Goal: Information Seeking & Learning: Learn about a topic

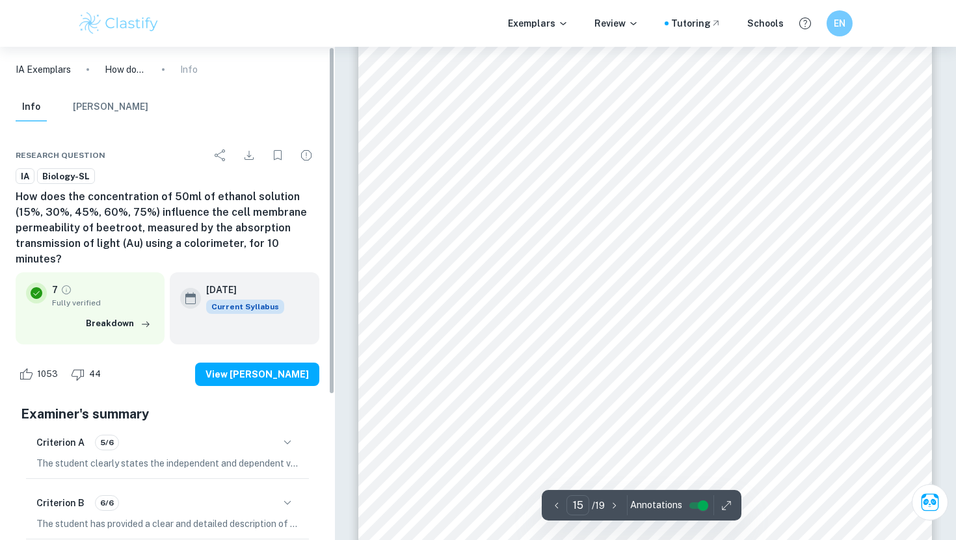
scroll to position [12063, 0]
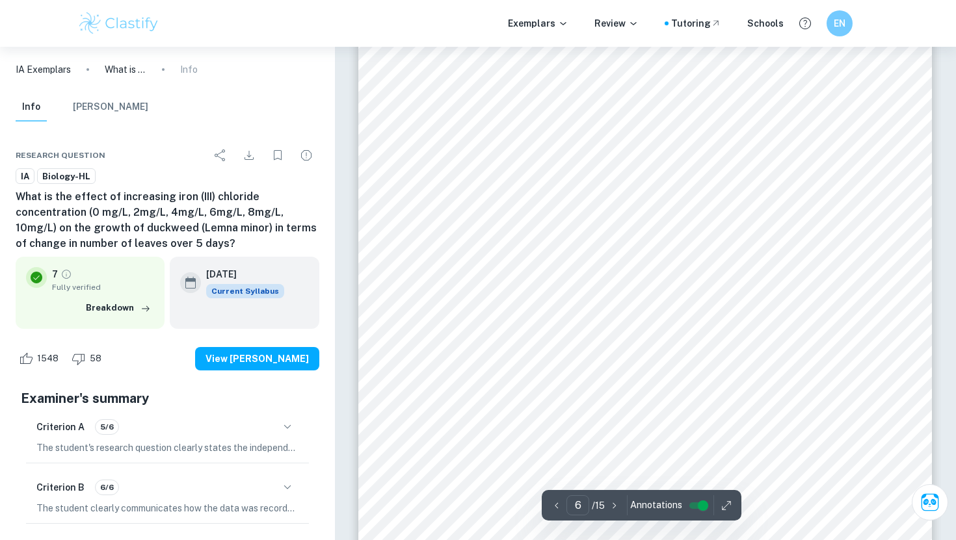
scroll to position [4141, 0]
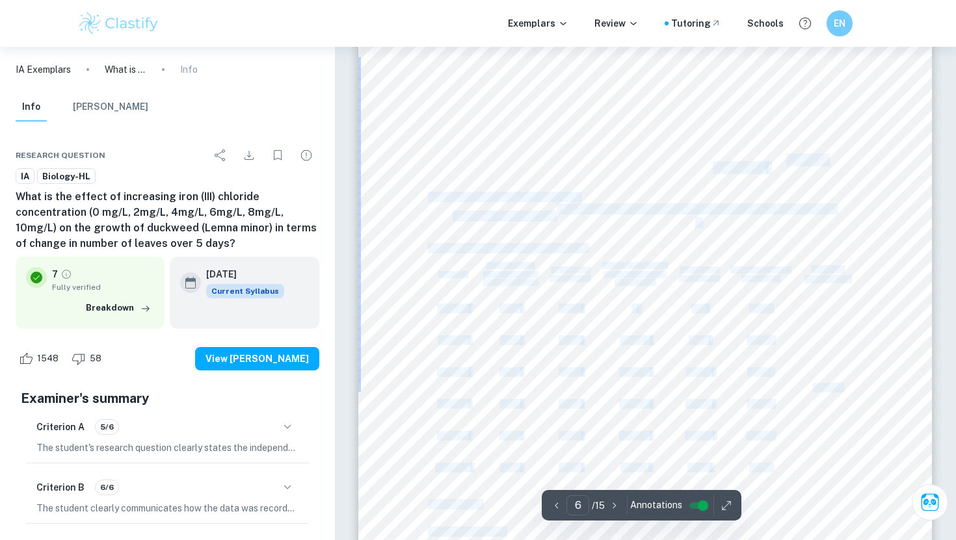
drag, startPoint x: 399, startPoint y: 111, endPoint x: 712, endPoint y: 165, distance: 317.5
click at [712, 165] on div "6 Uncertainty The percentage uncertainty was calculated using the formula: Form…" at bounding box center [645, 413] width 574 height 812
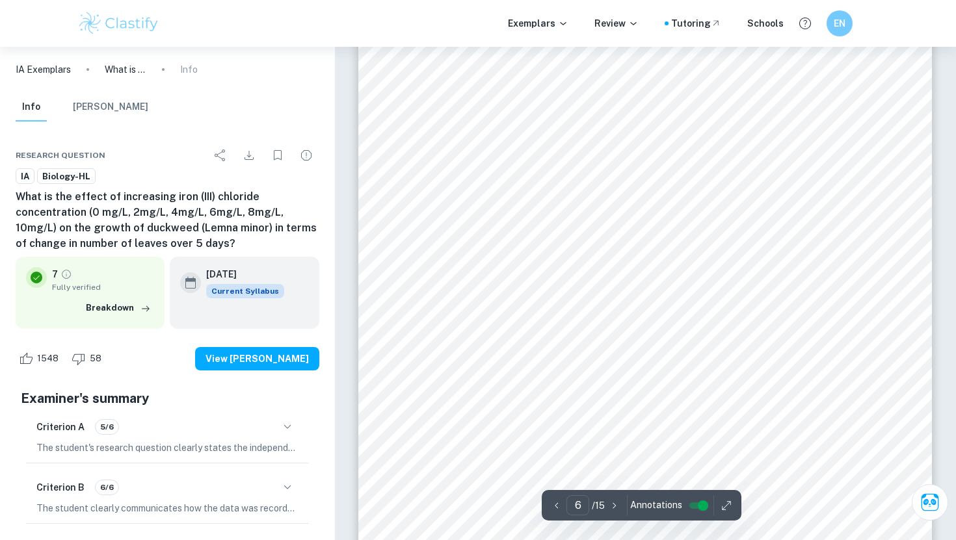
click at [732, 124] on div "6 Uncertainty The percentage uncertainty was calculated using the formula: Form…" at bounding box center [645, 413] width 574 height 812
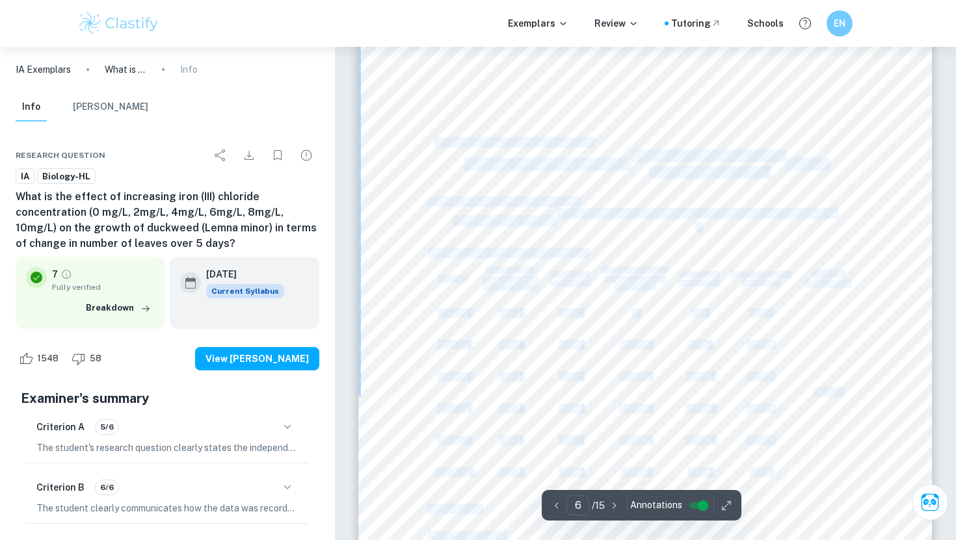
drag, startPoint x: 414, startPoint y: 140, endPoint x: 432, endPoint y: 144, distance: 18.6
click at [432, 144] on div "6 Uncertainty The percentage uncertainty was calculated using the formula: Form…" at bounding box center [645, 417] width 574 height 812
click at [432, 144] on span "Formula 1. Percentage uncertainty" at bounding box center [510, 143] width 165 height 10
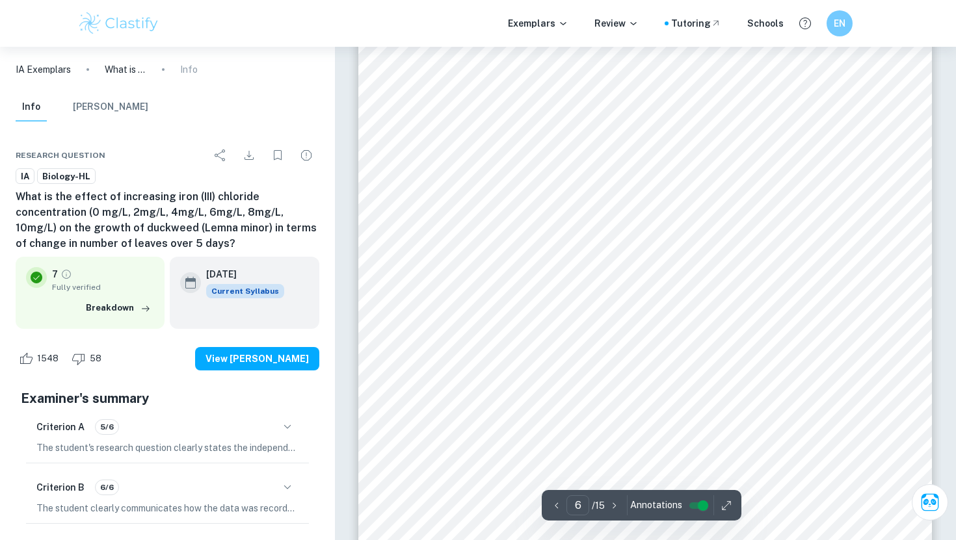
drag, startPoint x: 712, startPoint y: 228, endPoint x: 686, endPoint y: 197, distance: 39.7
click at [686, 197] on div "6 Uncertainty The percentage uncertainty was calculated using the formula: Form…" at bounding box center [645, 417] width 574 height 812
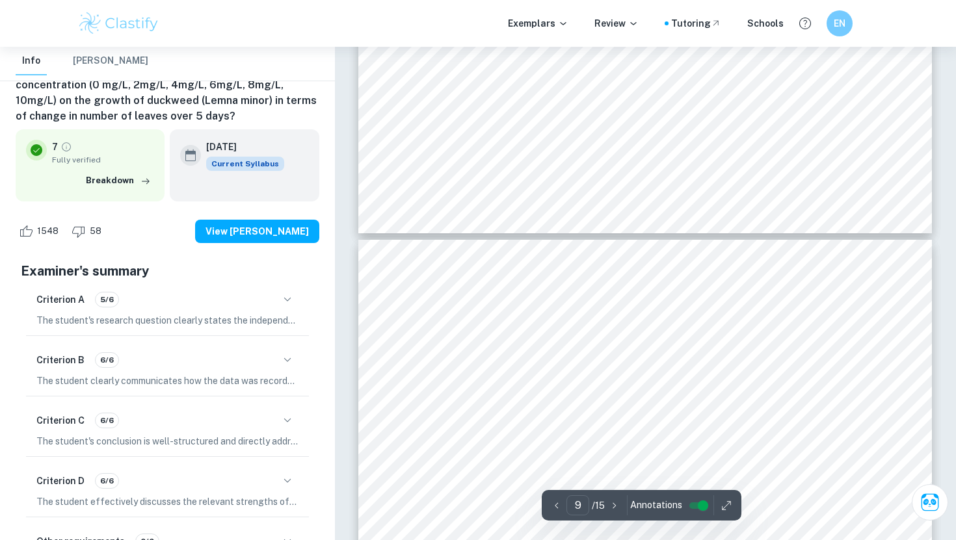
scroll to position [7193, 0]
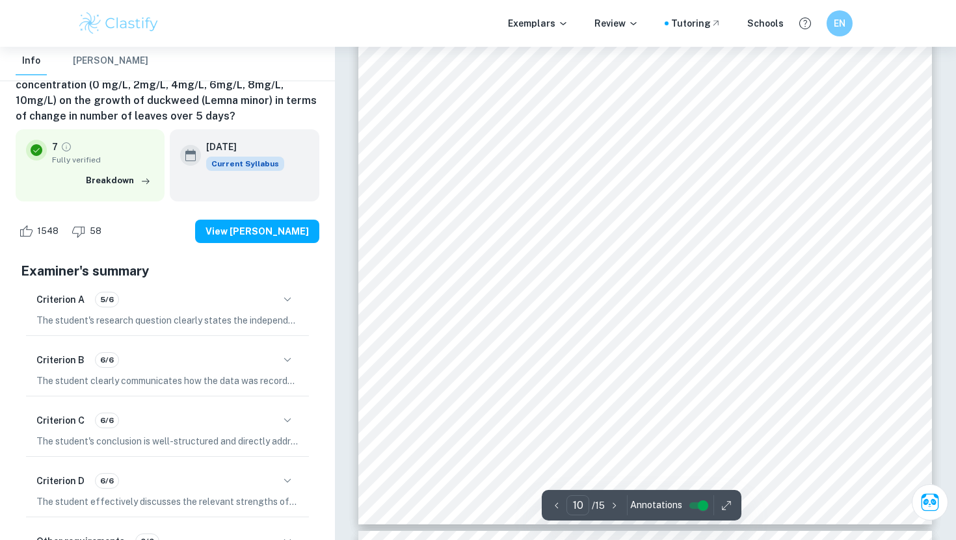
click at [409, 286] on div "10 between groups (9.61-24), were relatively low, increasing the reliability of…" at bounding box center [645, 120] width 574 height 812
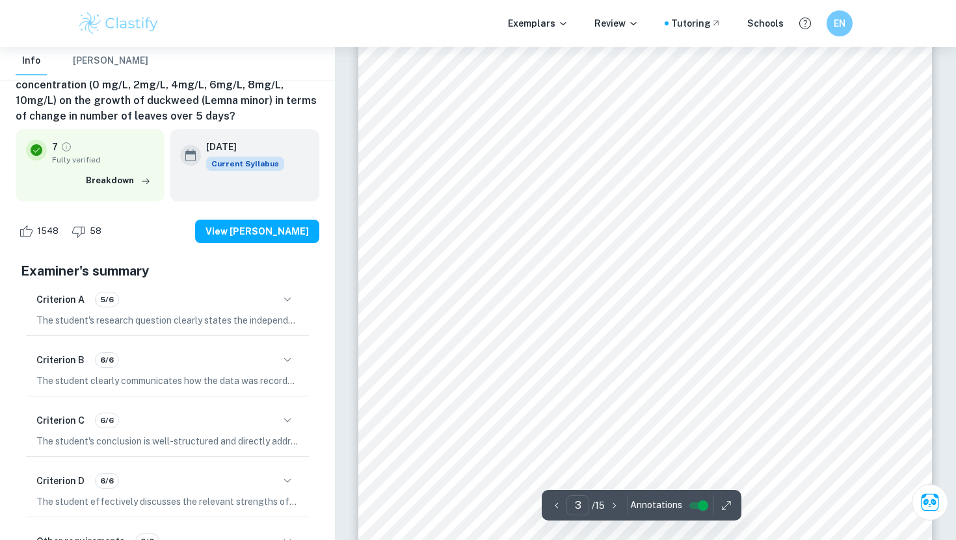
scroll to position [1855, 0]
click at [289, 324] on p "The student's research question clearly states the independent and dependent va…" at bounding box center [167, 320] width 262 height 14
click at [282, 306] on icon "button" at bounding box center [288, 300] width 16 height 16
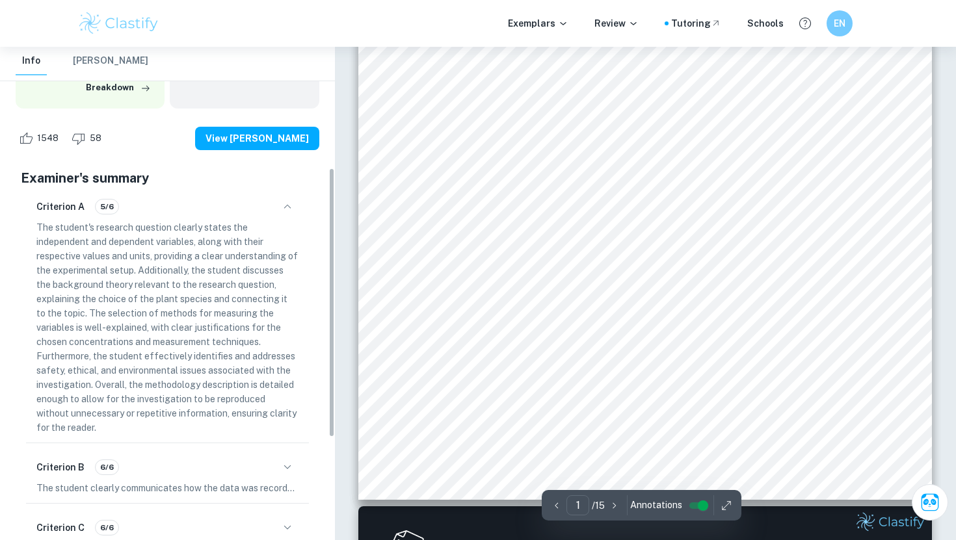
scroll to position [0, 0]
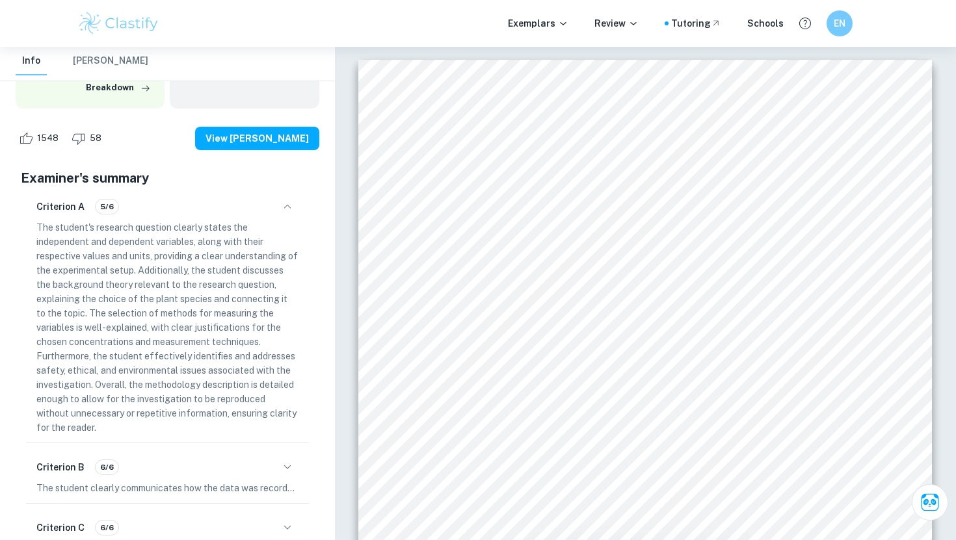
click at [221, 204] on div "Criterion A 5/6" at bounding box center [167, 207] width 262 height 22
click at [297, 200] on div "Criterion A 5/6" at bounding box center [167, 207] width 262 height 22
click at [274, 211] on div "Criterion A 5/6" at bounding box center [167, 207] width 262 height 22
